Goal: Transaction & Acquisition: Purchase product/service

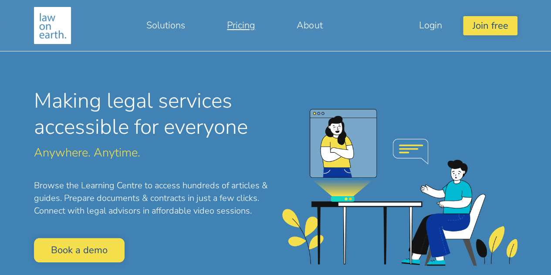
click at [241, 27] on link "Pricing" at bounding box center [241, 25] width 70 height 21
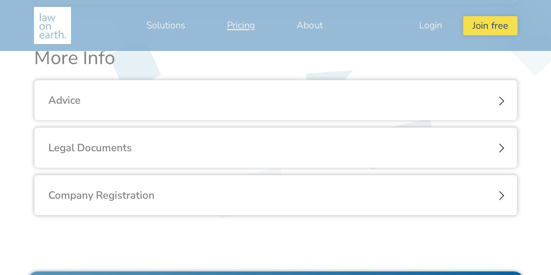
scroll to position [1006, 0]
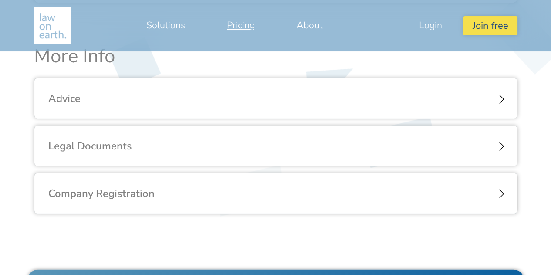
click at [499, 144] on div "Legal Documents" at bounding box center [275, 146] width 482 height 40
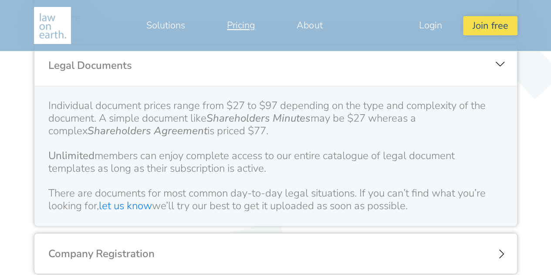
scroll to position [1088, 0]
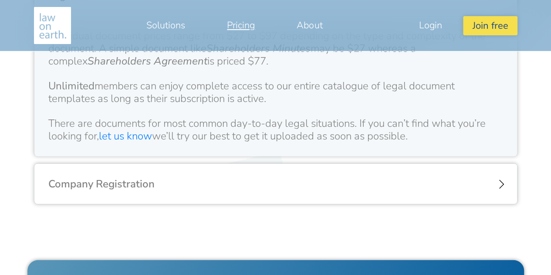
click at [483, 179] on div "Company Registration" at bounding box center [275, 184] width 482 height 40
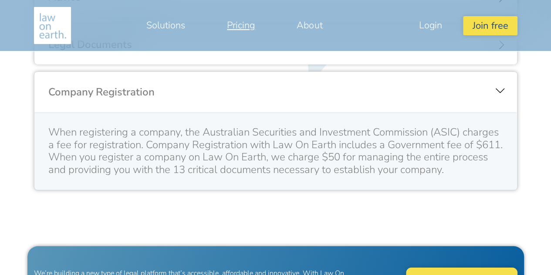
scroll to position [1103, 0]
